Goal: Obtain resource: Obtain resource

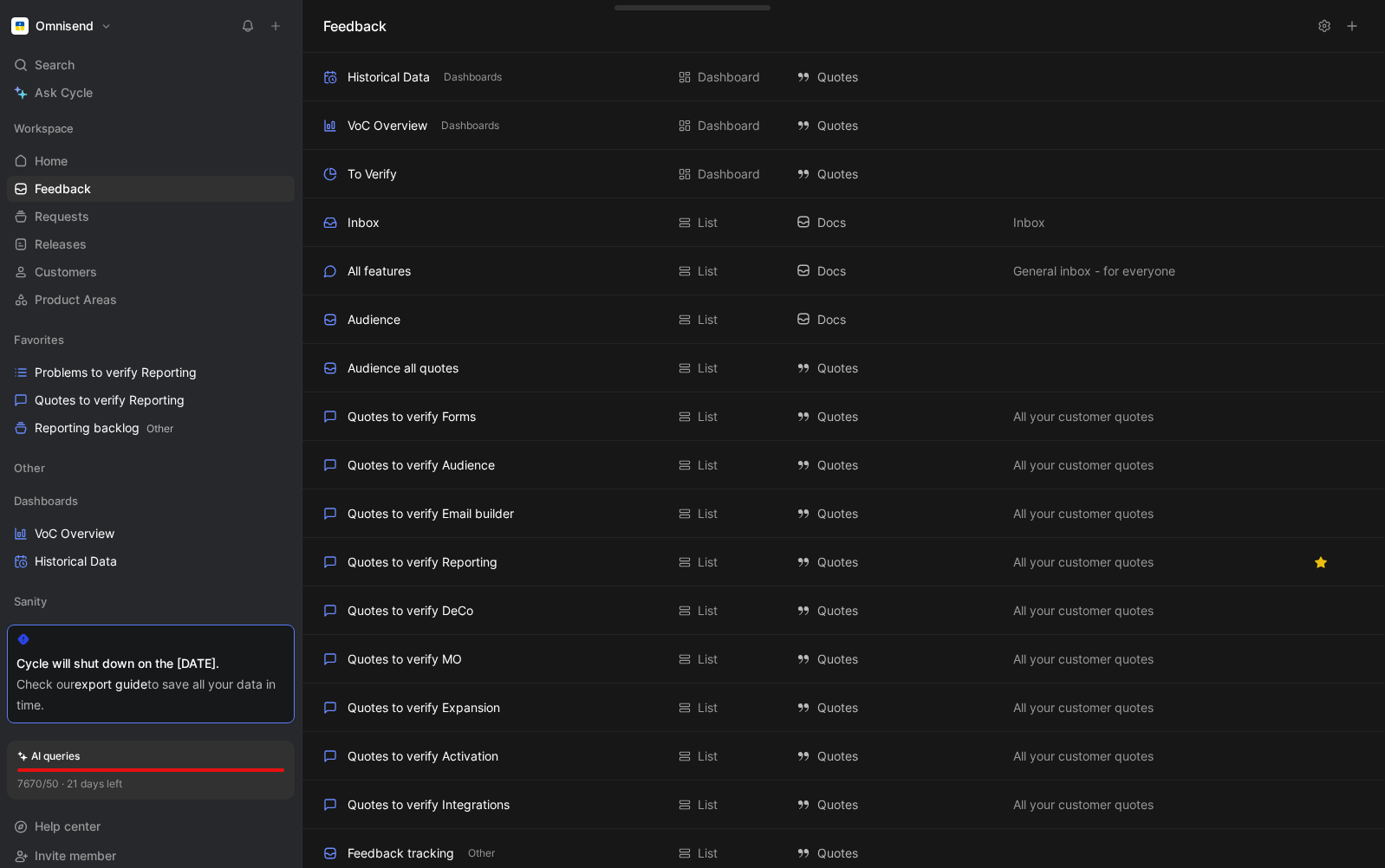
click at [81, 664] on div "Cycle will shut down on the [DATE]." at bounding box center [151, 664] width 269 height 21
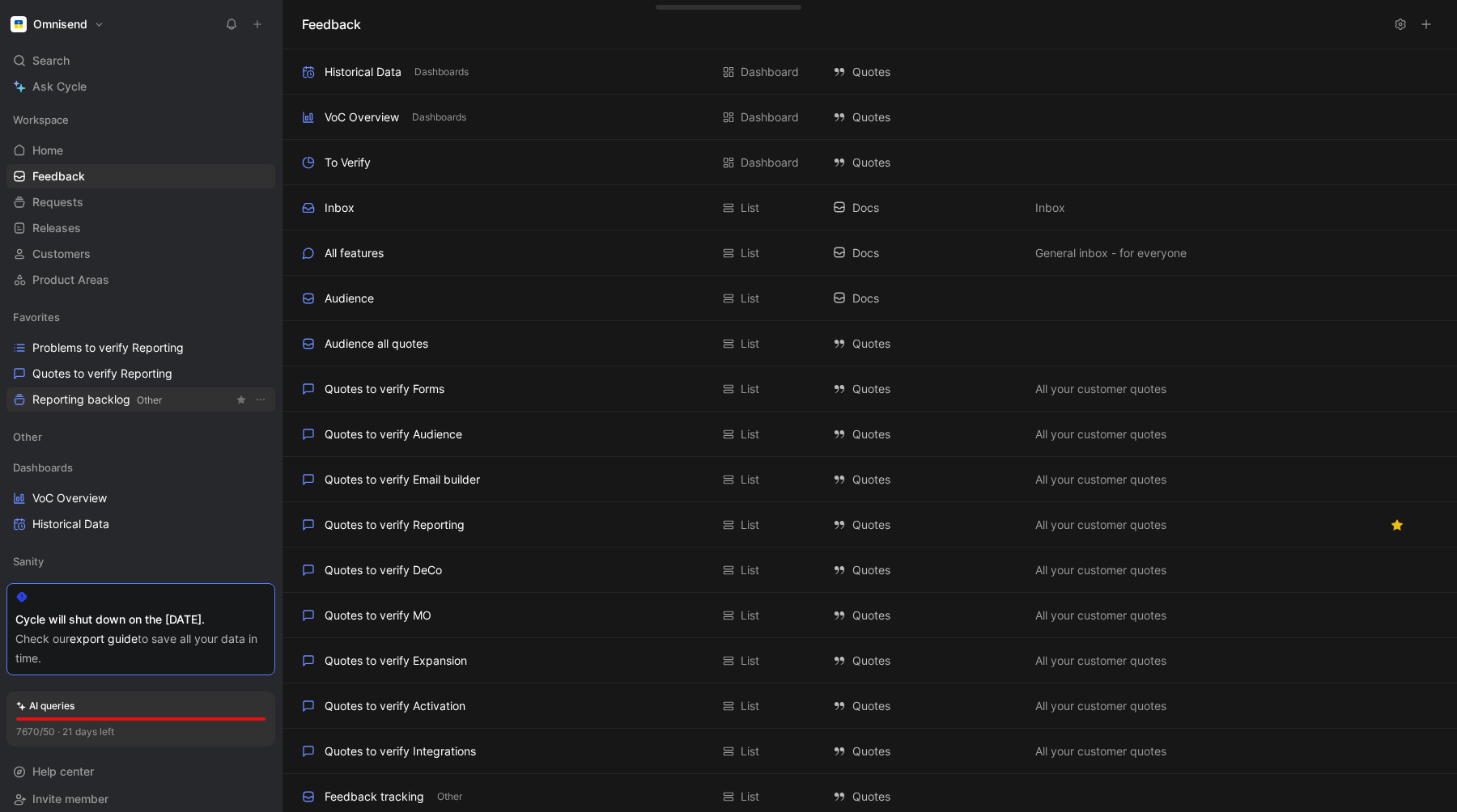
click at [89, 405] on span "Reporting backlog Other" at bounding box center [97, 400] width 130 height 17
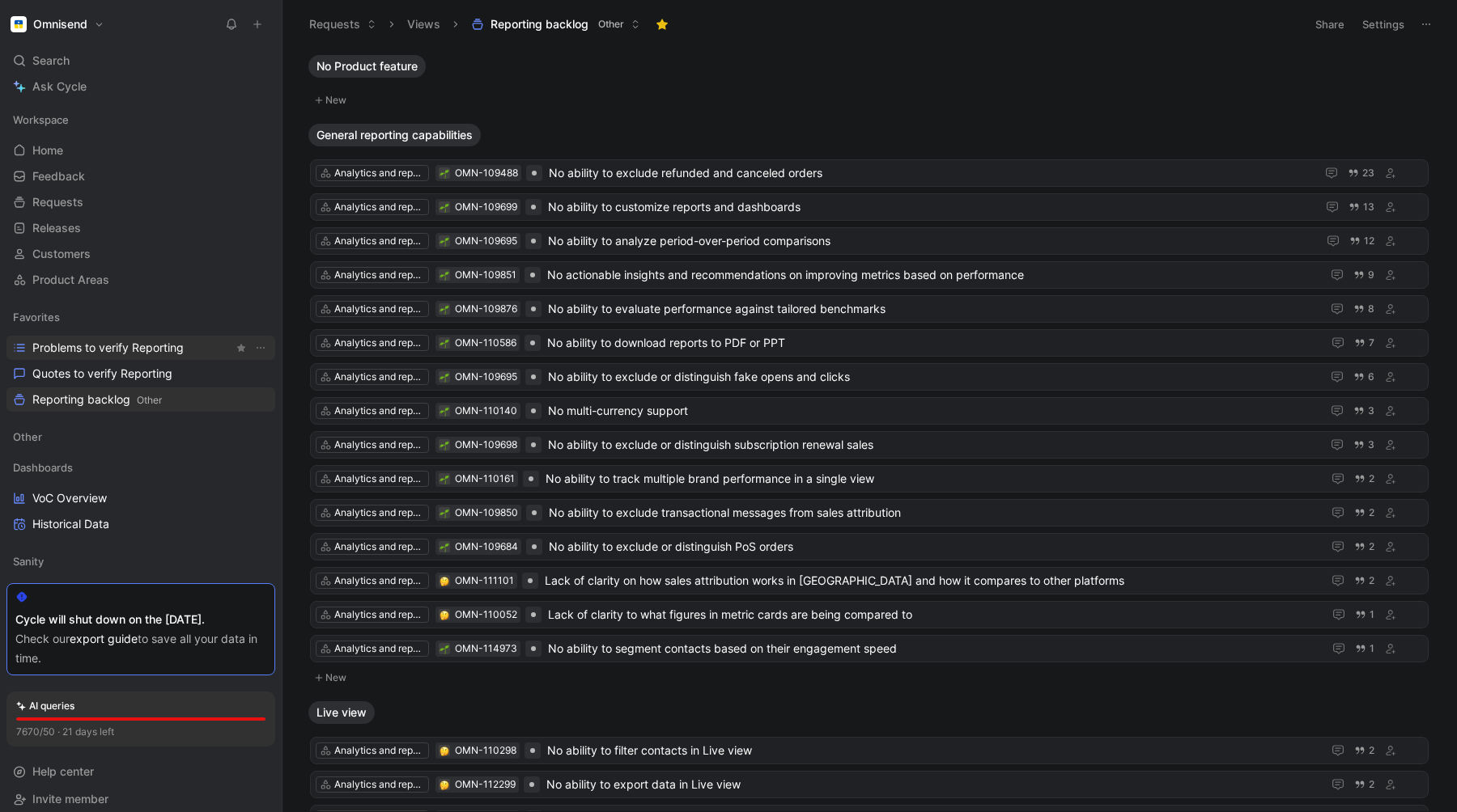
click at [84, 340] on span "Problems to verify Reporting" at bounding box center [107, 348] width 151 height 17
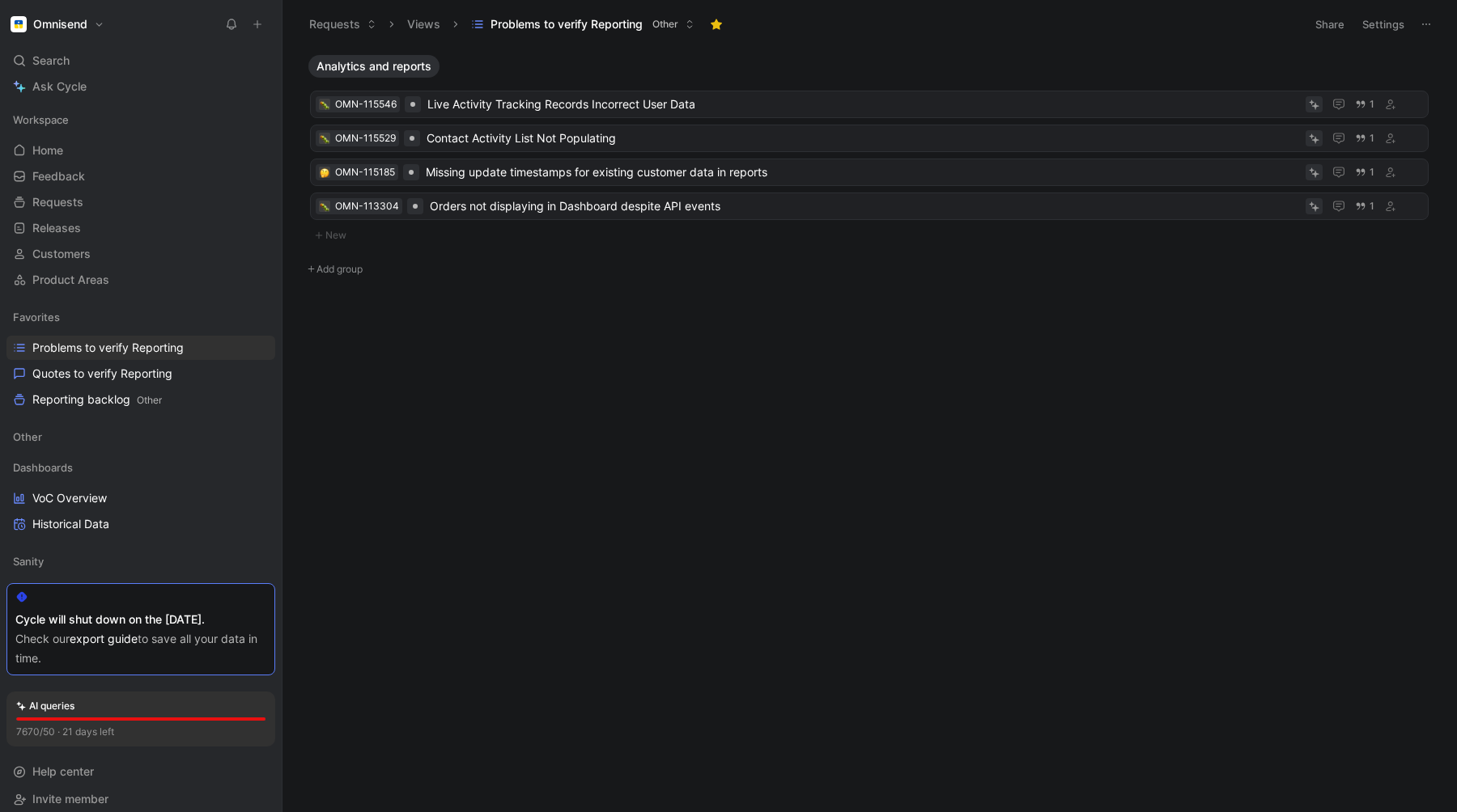
click at [140, 629] on div "Check our export guide to save all your data in time." at bounding box center [141, 648] width 251 height 39
click at [40, 620] on div "Cycle will shut down on the [DATE]." at bounding box center [141, 620] width 251 height 20
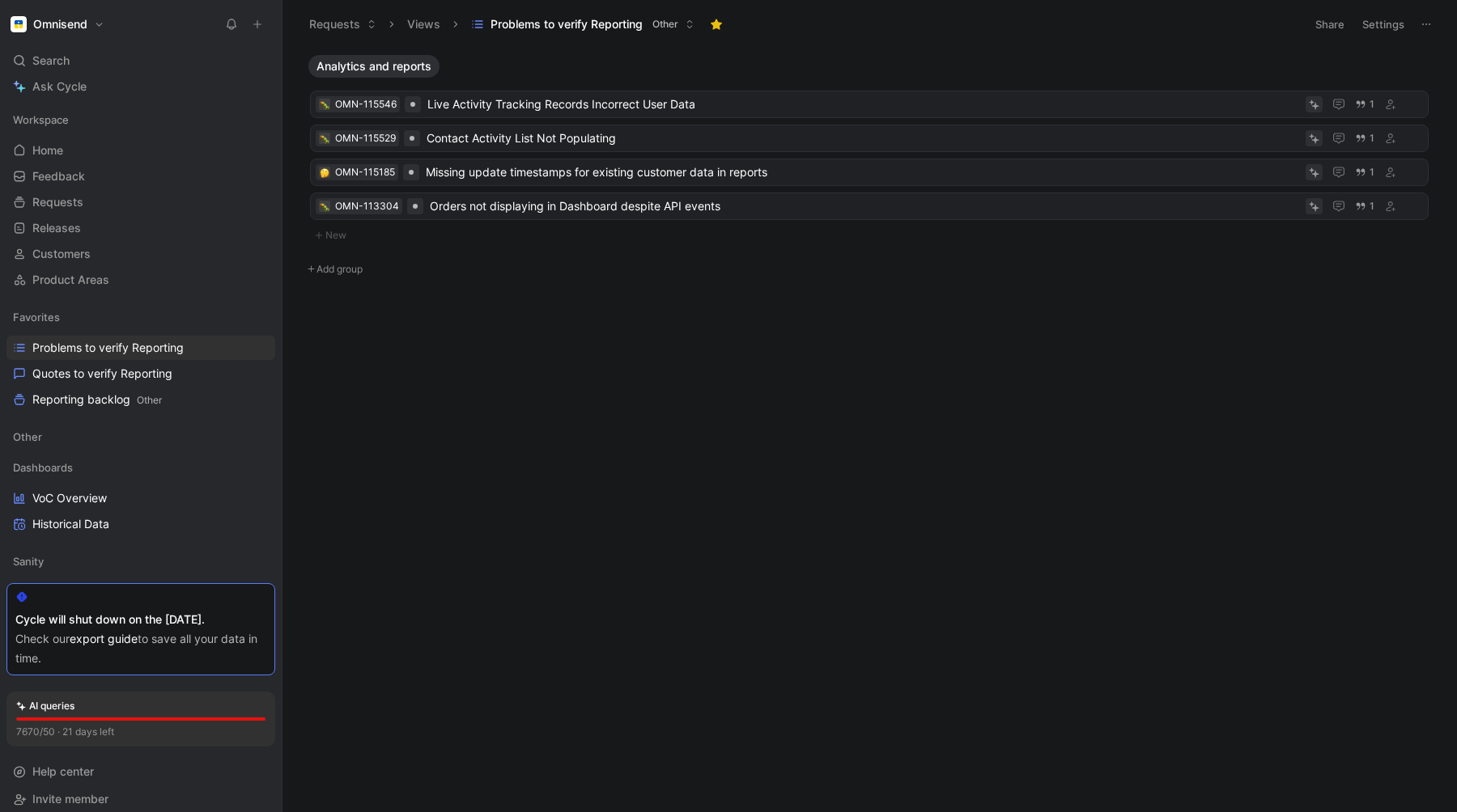
click at [114, 637] on link "export guide" at bounding box center [103, 639] width 68 height 14
